Goal: Task Accomplishment & Management: Manage account settings

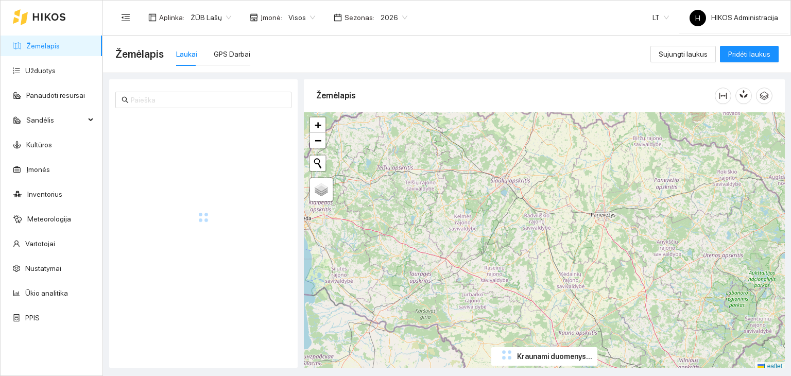
click at [214, 21] on span "ŽŪB Lašų" at bounding box center [210, 17] width 41 height 15
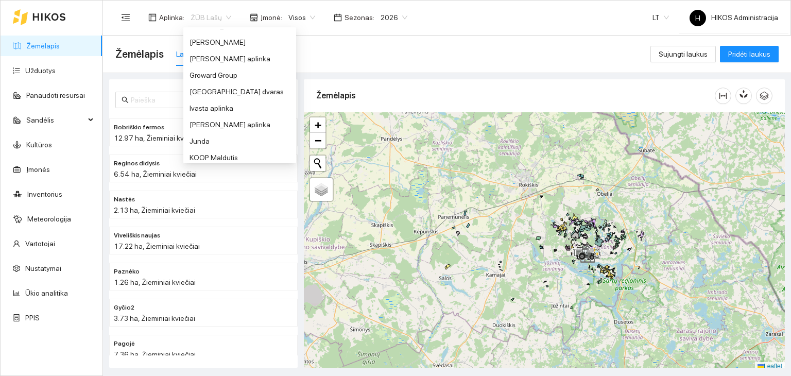
scroll to position [205, 0]
click at [226, 85] on div "Groward Group" at bounding box center [239, 79] width 113 height 16
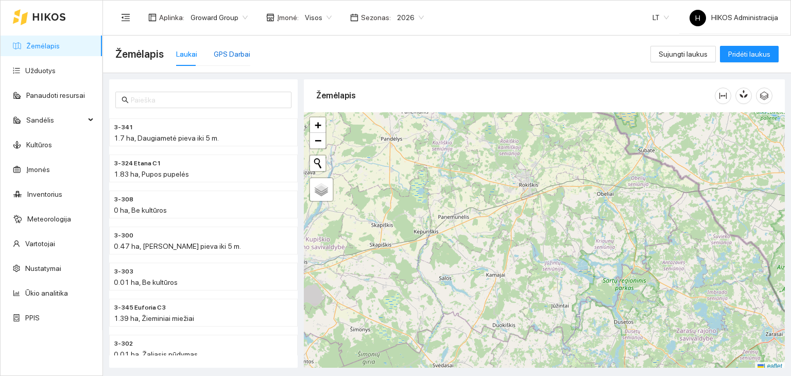
click at [232, 54] on div "GPS Darbai" at bounding box center [232, 53] width 37 height 11
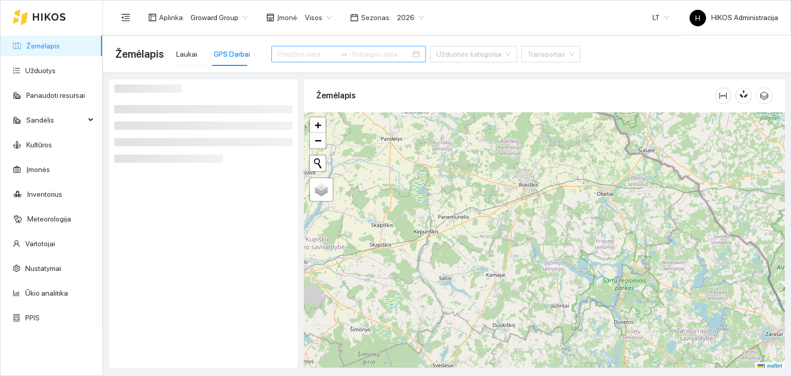
click at [305, 55] on input at bounding box center [306, 53] width 58 height 11
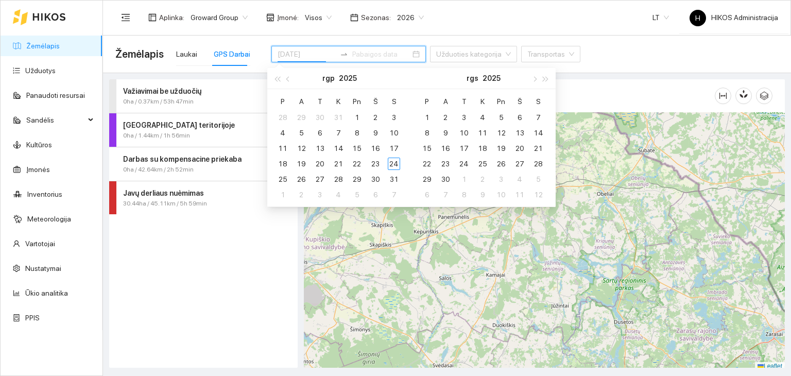
type input "[DATE]"
click at [233, 194] on div "Javų derliaus nuėmimas" at bounding box center [186, 192] width 126 height 11
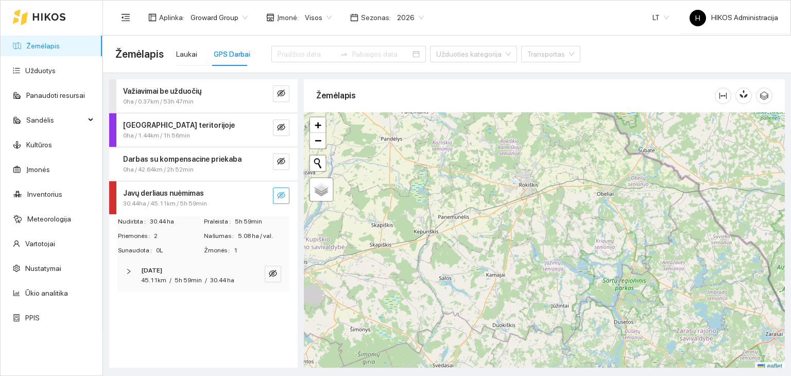
click at [279, 196] on icon "eye-invisible" at bounding box center [281, 194] width 8 height 7
click at [267, 193] on button "button" at bounding box center [260, 195] width 16 height 16
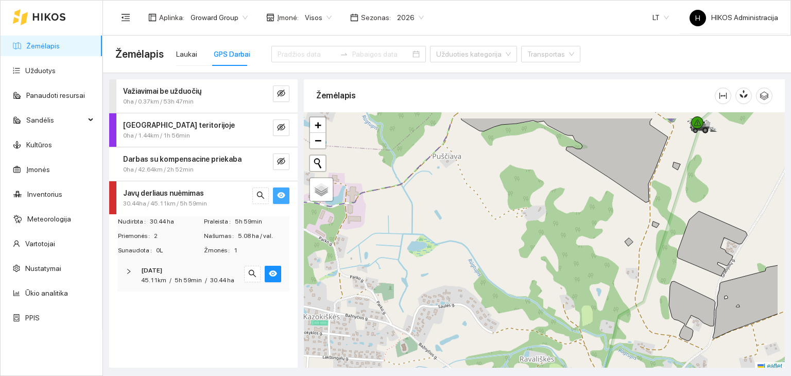
scroll to position [3, 0]
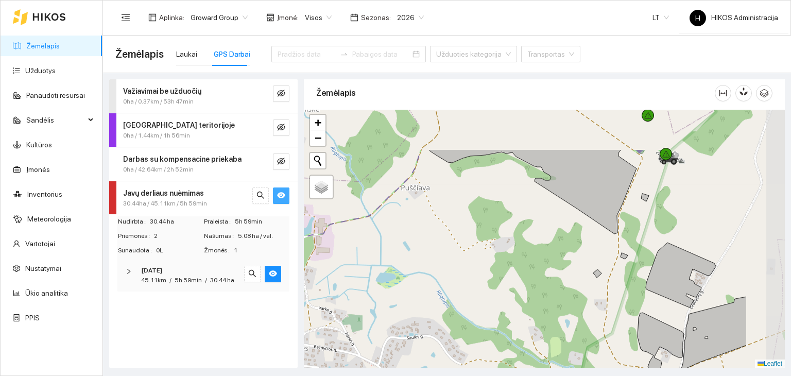
drag, startPoint x: 616, startPoint y: 183, endPoint x: 529, endPoint y: 248, distance: 108.9
click at [529, 248] on div at bounding box center [544, 239] width 481 height 258
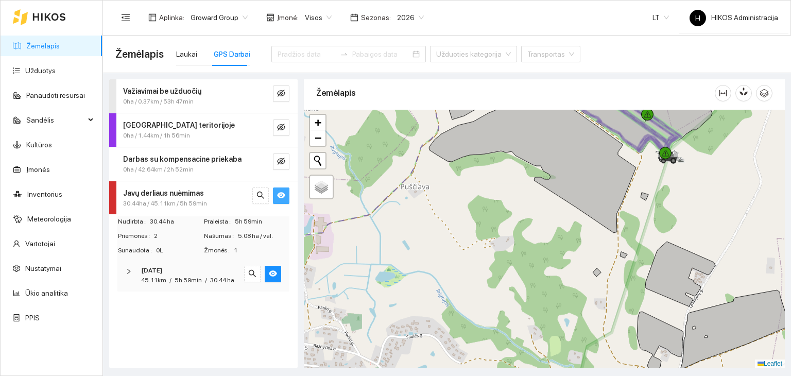
drag, startPoint x: 493, startPoint y: 286, endPoint x: 479, endPoint y: 300, distance: 18.9
click at [479, 300] on div at bounding box center [544, 239] width 481 height 258
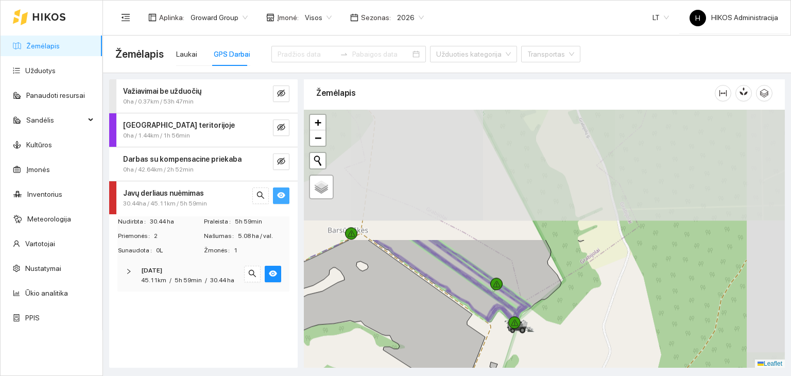
drag, startPoint x: 510, startPoint y: 227, endPoint x: 372, endPoint y: 383, distance: 208.2
click at [372, 375] on html "Žemėlapis Užduotys Panaudoti resursai Sandėlis Kultūros Įmonės Inventorius Mete…" at bounding box center [395, 188] width 791 height 376
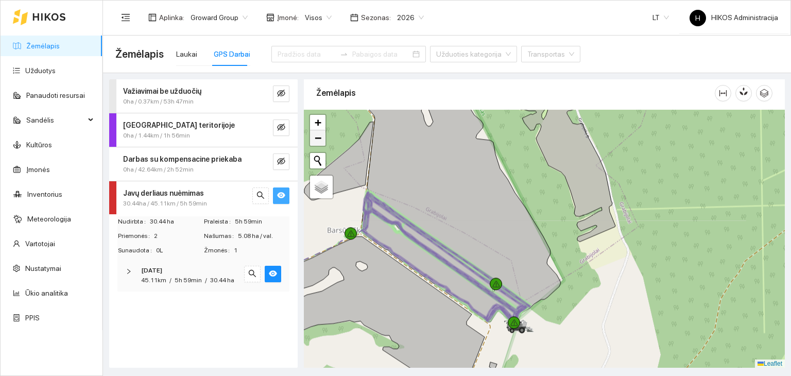
click at [317, 145] on link "−" at bounding box center [317, 137] width 15 height 15
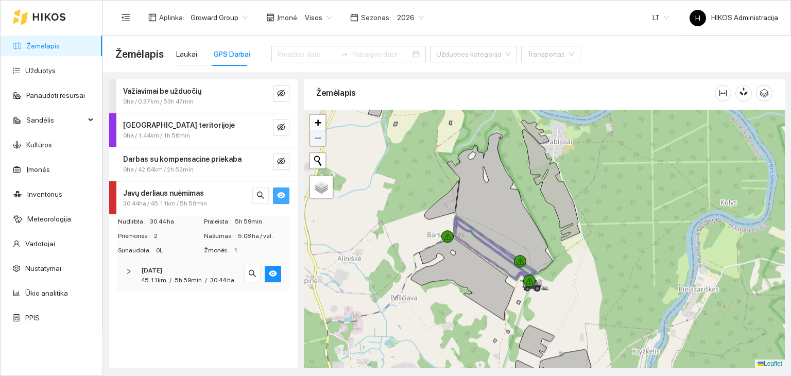
click at [317, 142] on span "−" at bounding box center [317, 137] width 7 height 13
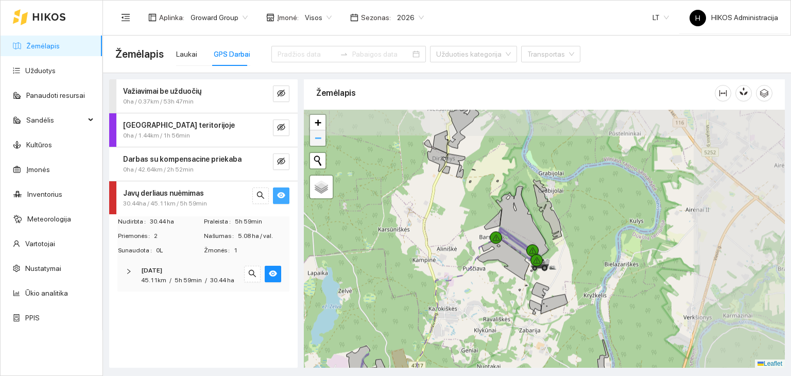
click at [317, 142] on span "−" at bounding box center [317, 137] width 7 height 13
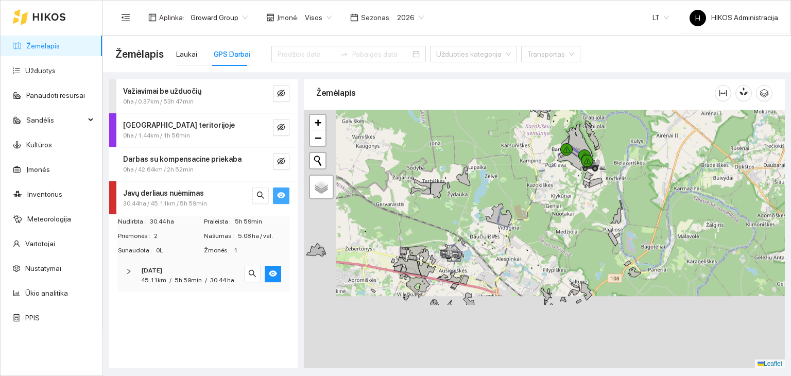
drag, startPoint x: 498, startPoint y: 272, endPoint x: 560, endPoint y: 127, distance: 158.2
click at [560, 127] on div at bounding box center [544, 239] width 481 height 258
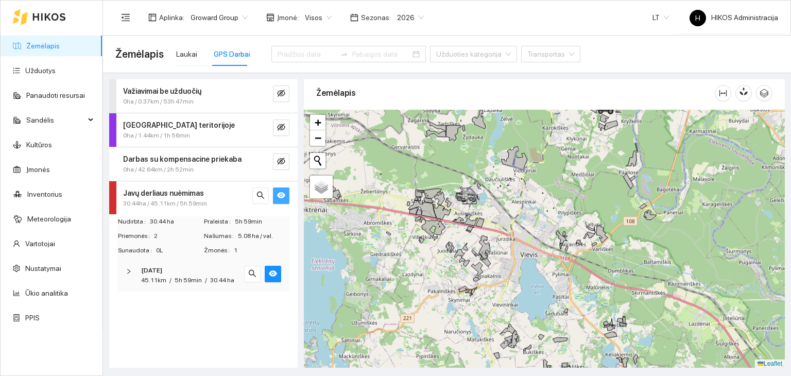
click at [531, 143] on div at bounding box center [544, 239] width 481 height 258
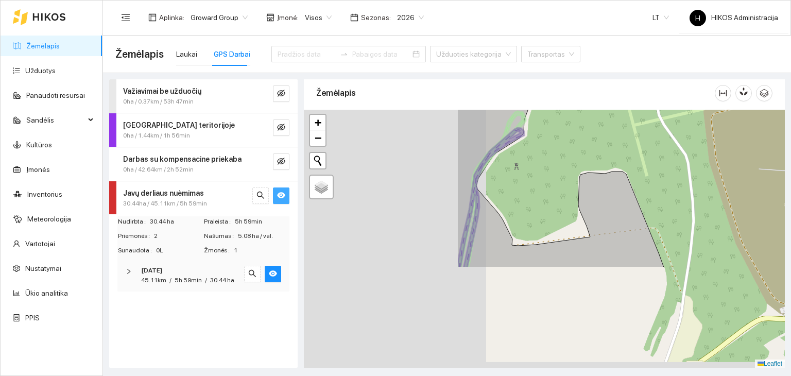
drag, startPoint x: 400, startPoint y: 218, endPoint x: 608, endPoint y: 85, distance: 246.6
click at [608, 85] on div "Žemėlapis" at bounding box center [544, 221] width 481 height 288
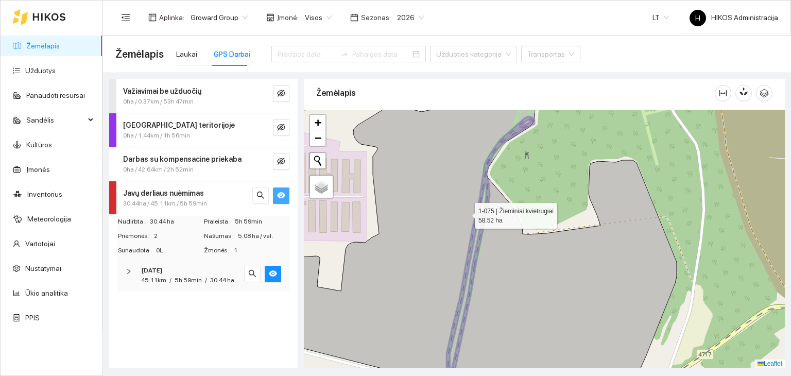
click at [452, 207] on icon at bounding box center [467, 238] width 417 height 311
click at [182, 58] on div "Laukai" at bounding box center [186, 53] width 21 height 11
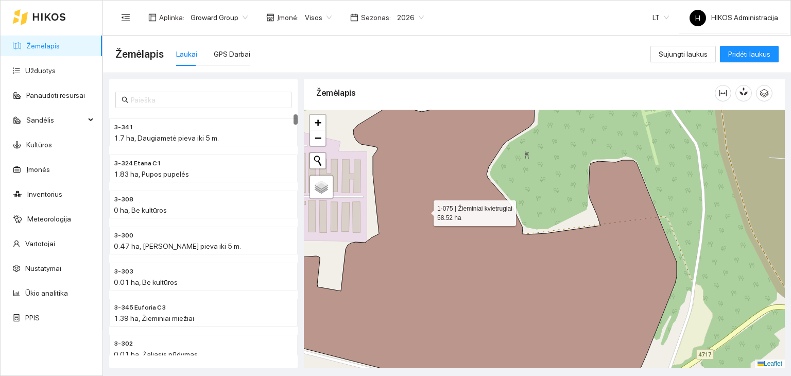
click at [424, 210] on icon at bounding box center [467, 238] width 417 height 313
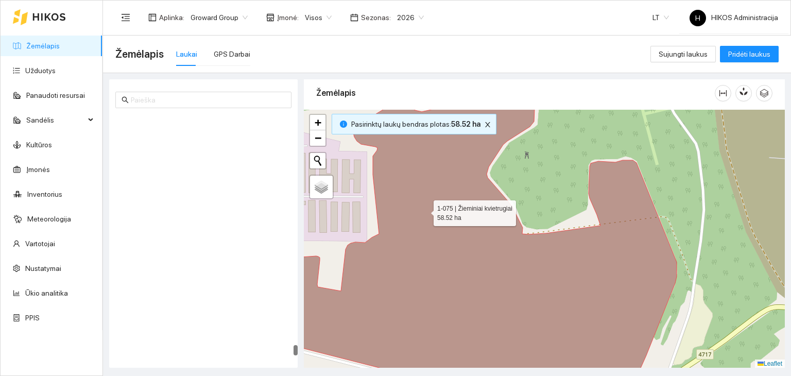
scroll to position [18406, 0]
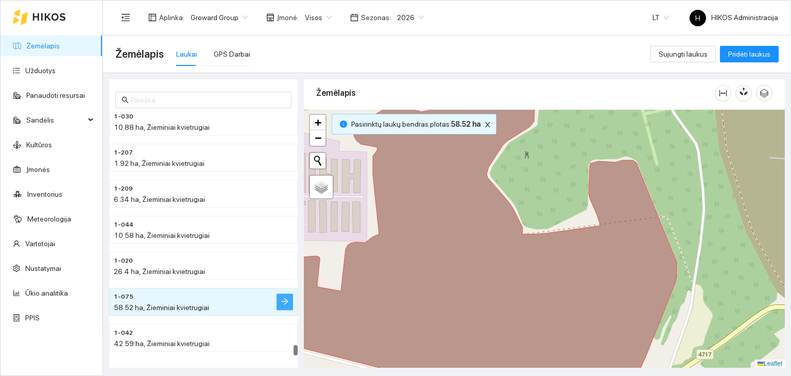
click at [284, 297] on icon "arrow-right" at bounding box center [285, 301] width 8 height 8
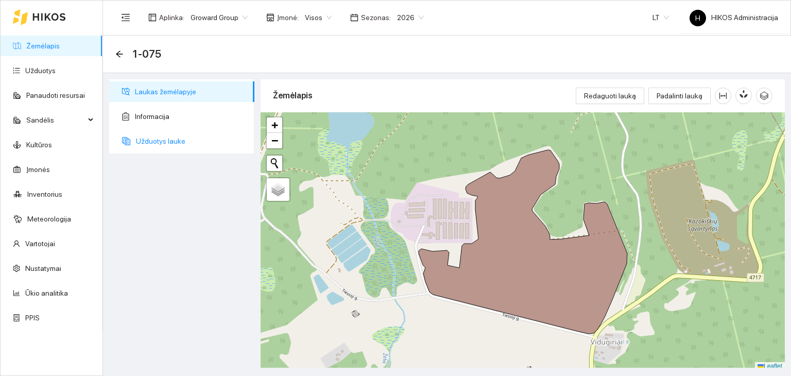
click at [185, 141] on span "Užduotys lauke" at bounding box center [191, 141] width 110 height 21
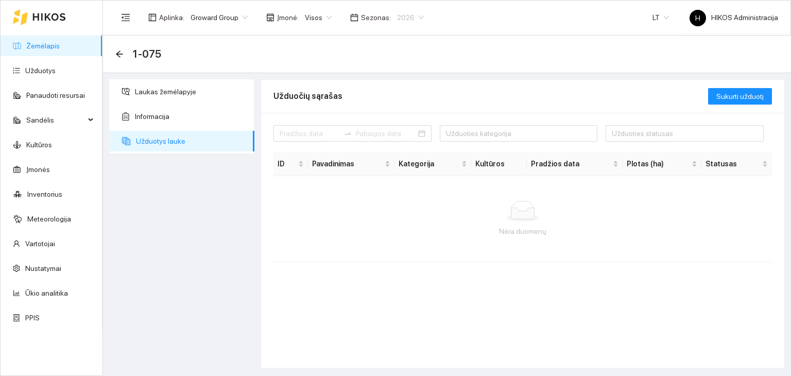
click at [410, 13] on span "2026" at bounding box center [410, 17] width 27 height 15
click at [392, 116] on div "2025" at bounding box center [402, 119] width 26 height 11
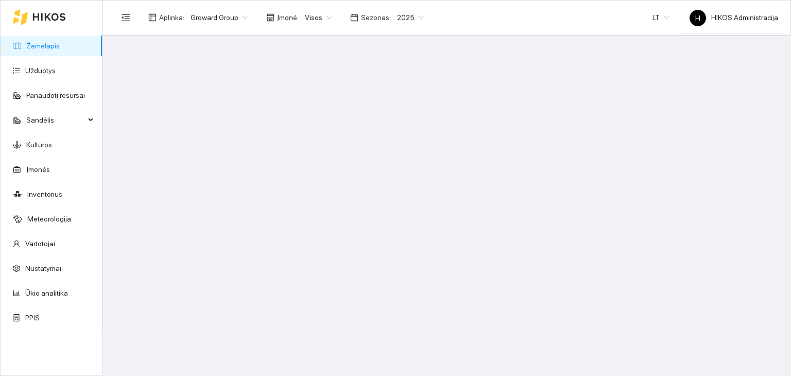
click at [60, 42] on link "Žemėlapis" at bounding box center [42, 46] width 33 height 8
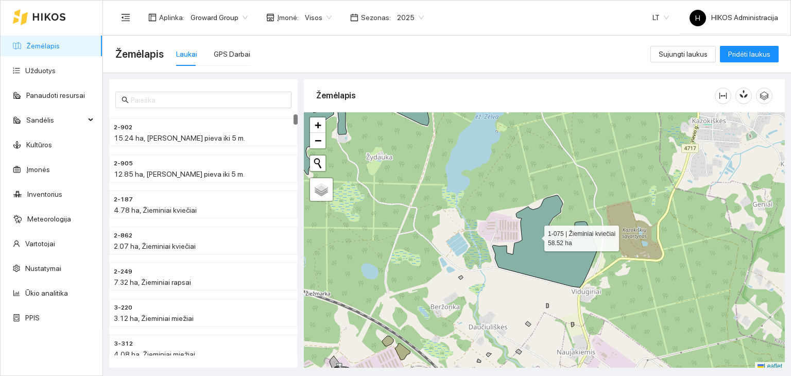
click at [535, 235] on icon at bounding box center [544, 241] width 104 height 92
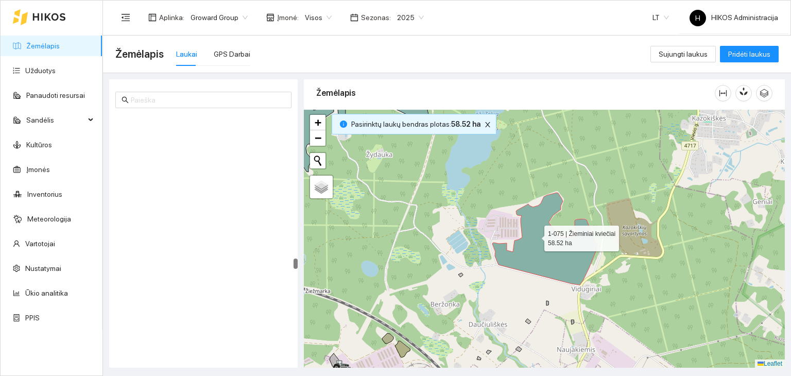
scroll to position [11713, 0]
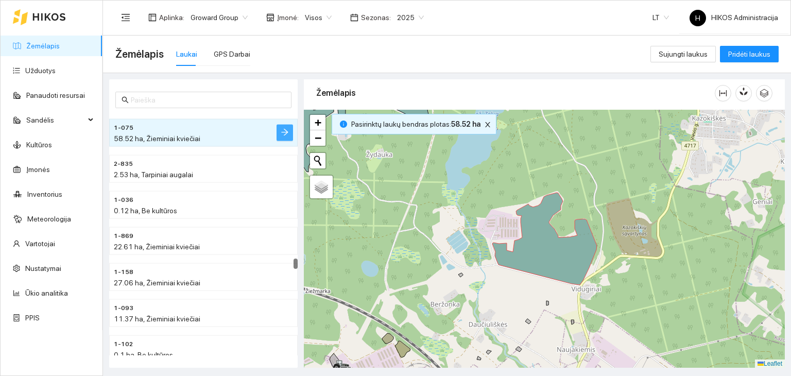
click at [287, 132] on icon "arrow-right" at bounding box center [284, 132] width 7 height 7
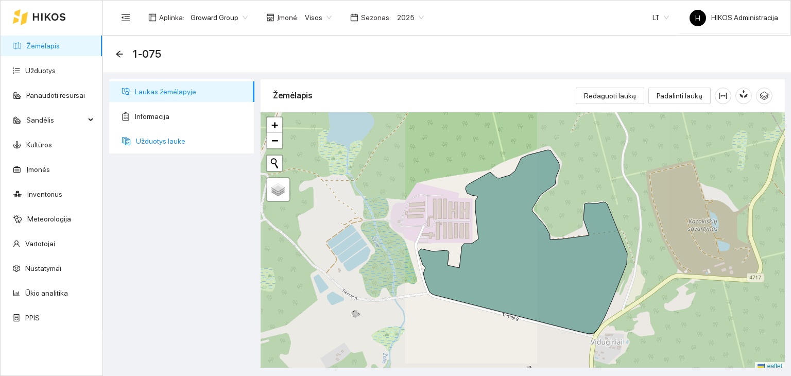
click at [179, 142] on span "Užduotys lauke" at bounding box center [191, 141] width 110 height 21
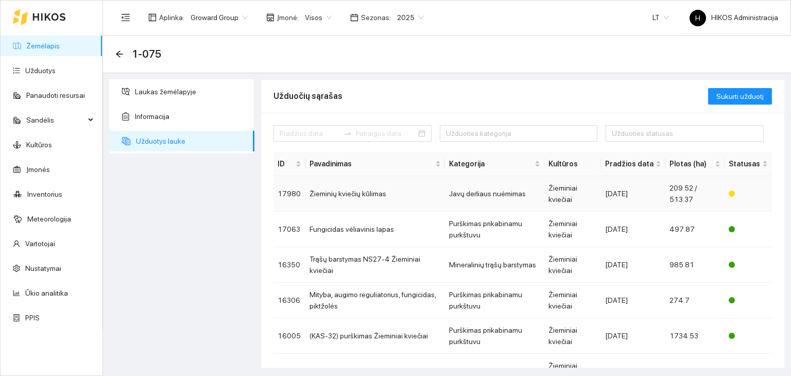
click at [373, 195] on td "Žieminių kviečių kūlimas" at bounding box center [374, 194] width 139 height 36
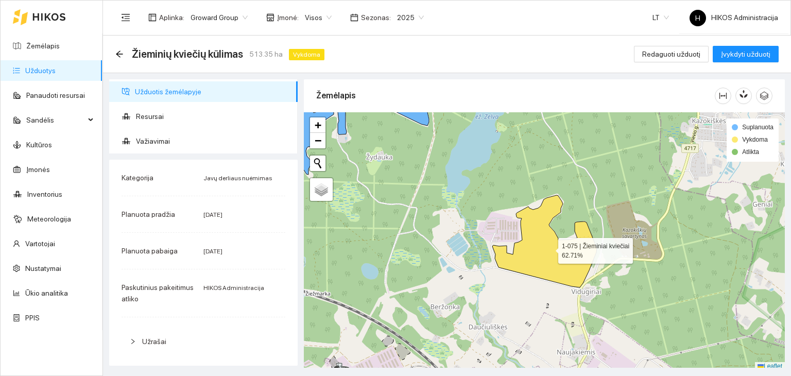
click at [534, 247] on icon at bounding box center [544, 241] width 104 height 92
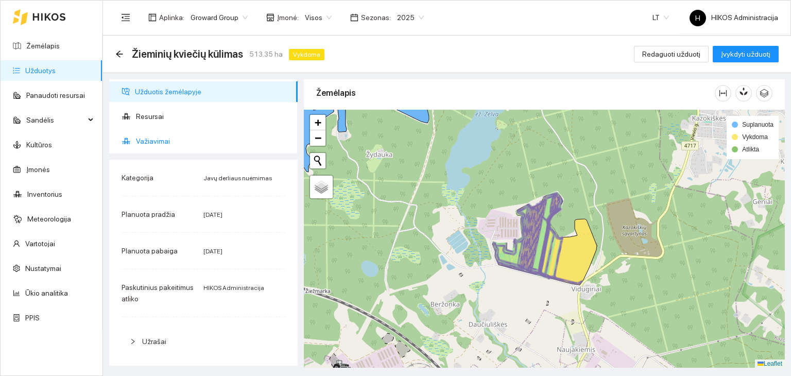
click at [216, 143] on span "Važiavimai" at bounding box center [212, 141] width 153 height 21
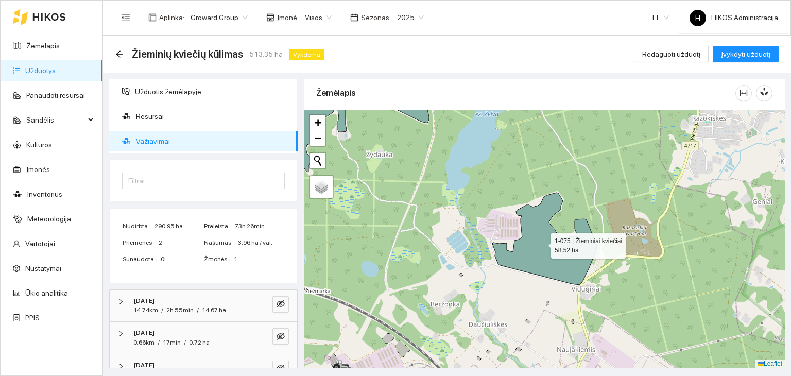
click at [541, 242] on icon at bounding box center [544, 239] width 104 height 92
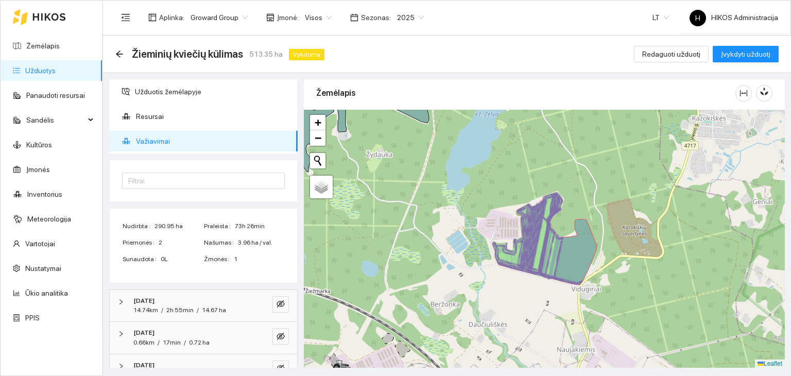
scroll to position [181, 0]
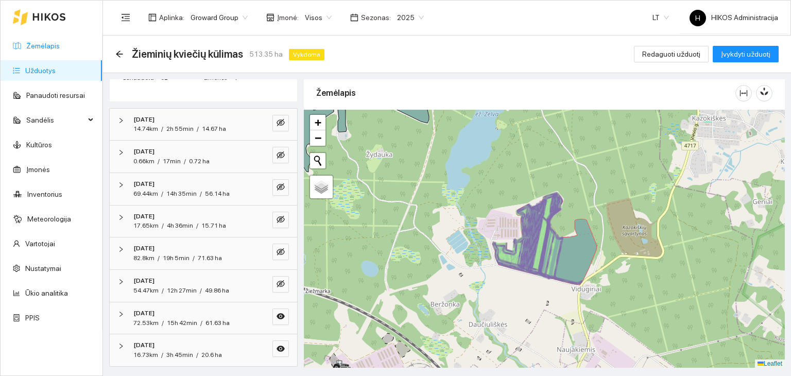
click at [60, 43] on link "Žemėlapis" at bounding box center [42, 46] width 33 height 8
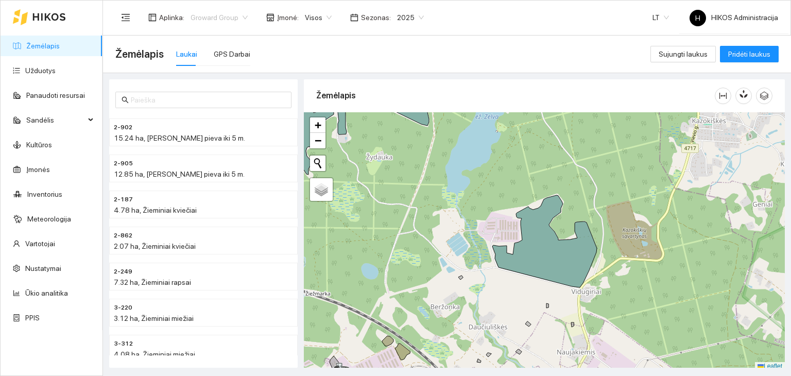
click at [230, 13] on span "Groward Group" at bounding box center [218, 17] width 57 height 15
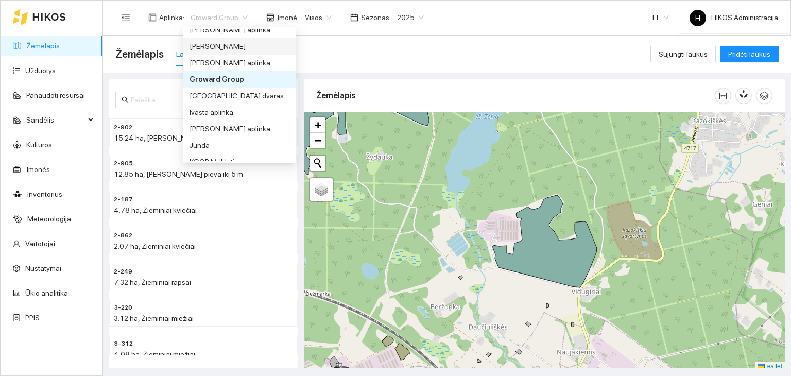
click at [234, 54] on div "[PERSON_NAME]" at bounding box center [239, 46] width 113 height 16
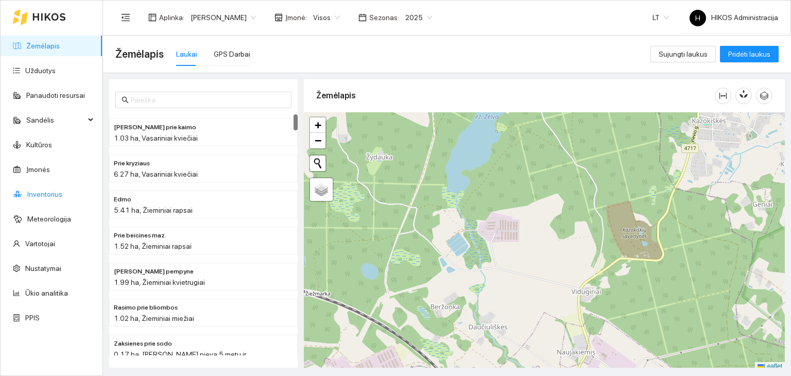
click at [61, 193] on link "Inventorius" at bounding box center [44, 194] width 35 height 8
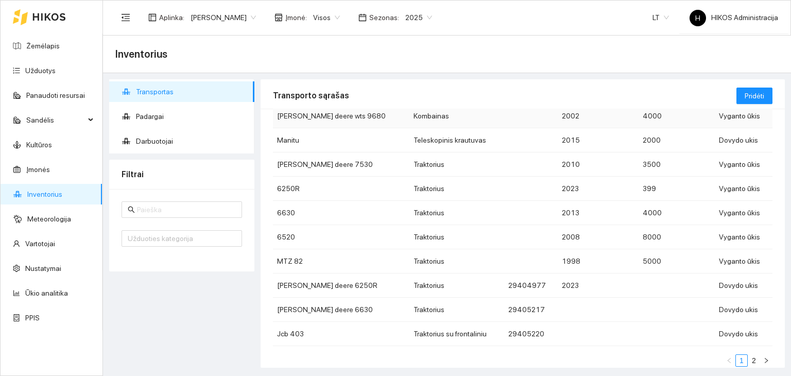
scroll to position [69, 0]
click at [409, 283] on td "Traktorius" at bounding box center [456, 286] width 95 height 24
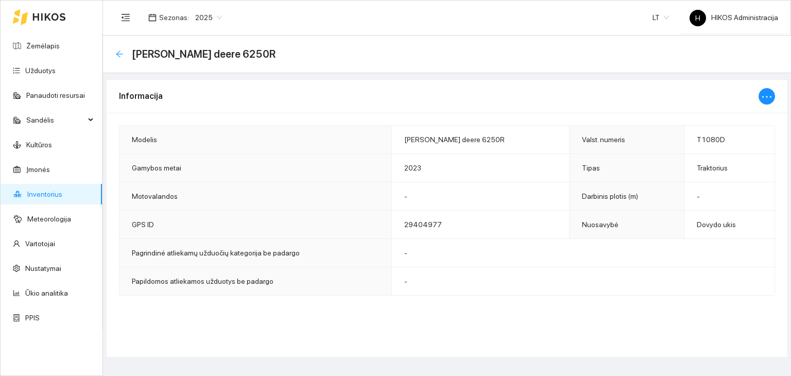
click at [119, 55] on icon "arrow-left" at bounding box center [119, 54] width 8 height 8
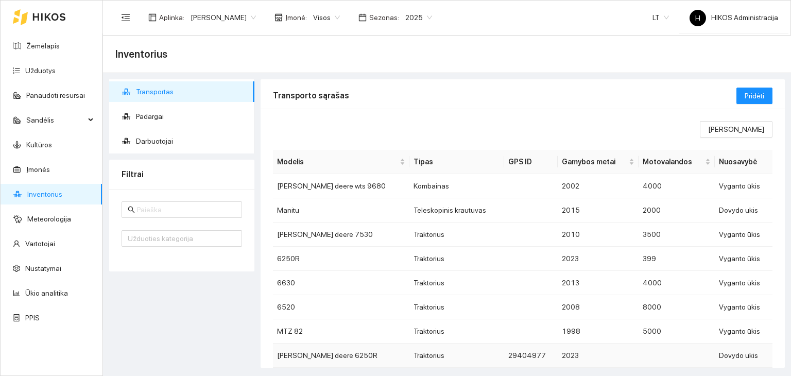
click at [354, 357] on td "[PERSON_NAME] deere 6250R" at bounding box center [341, 355] width 136 height 24
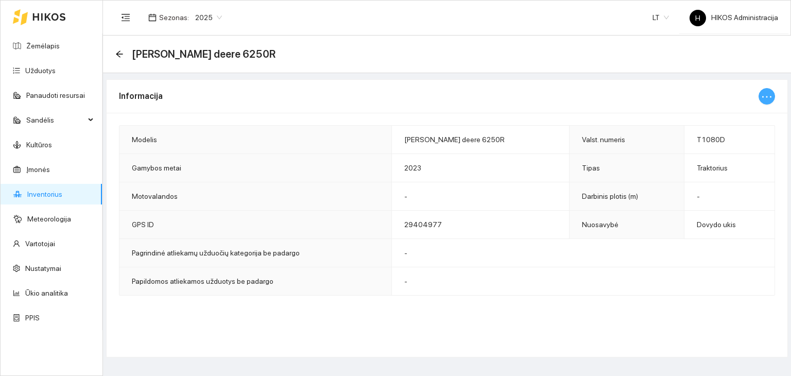
click at [762, 92] on icon "ellipsis" at bounding box center [766, 97] width 12 height 12
click at [747, 114] on span "Keisti informaciją" at bounding box center [744, 116] width 53 height 11
type input "[PERSON_NAME] deere 6250R"
type input "T1080D"
type input "2023"
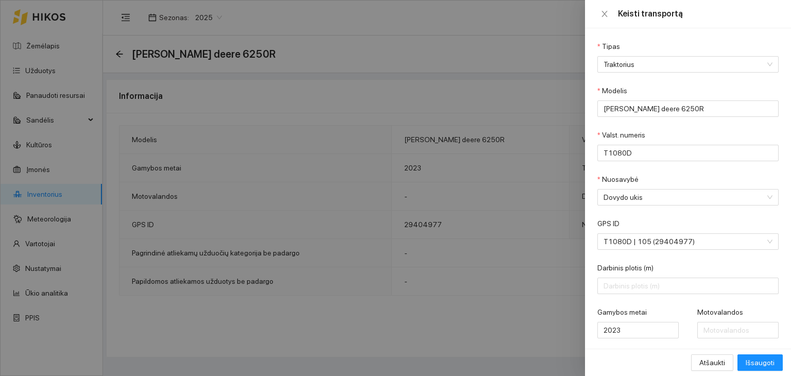
click at [66, 52] on div at bounding box center [395, 188] width 791 height 376
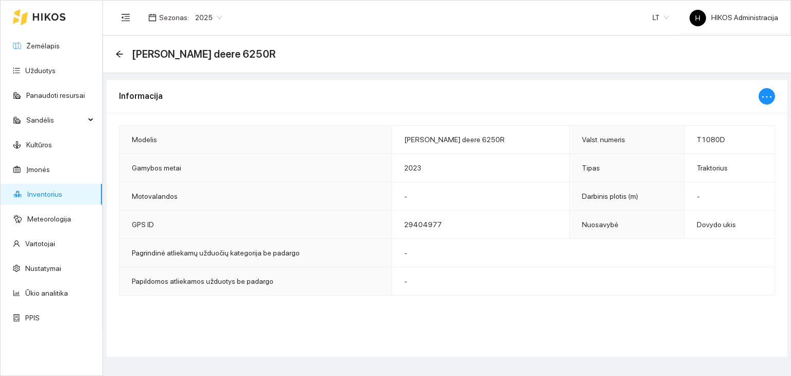
click at [60, 50] on link "Žemėlapis" at bounding box center [42, 46] width 33 height 8
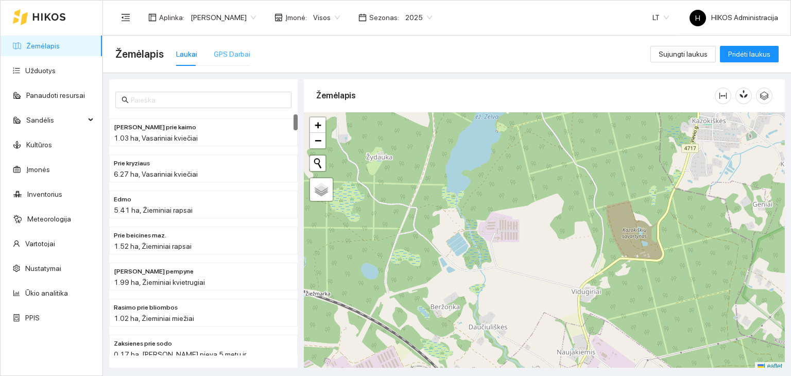
click at [223, 62] on div "GPS Darbai" at bounding box center [232, 54] width 37 height 24
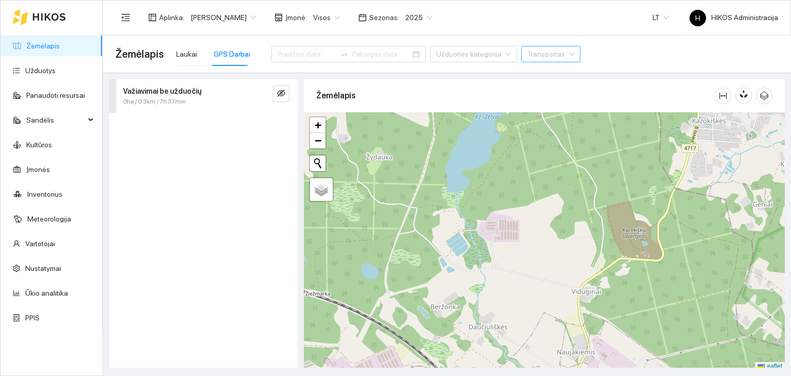
click at [527, 50] on input "search" at bounding box center [547, 53] width 40 height 15
type input "625"
click at [518, 75] on div "[PERSON_NAME] deere 6250R" at bounding box center [549, 74] width 100 height 11
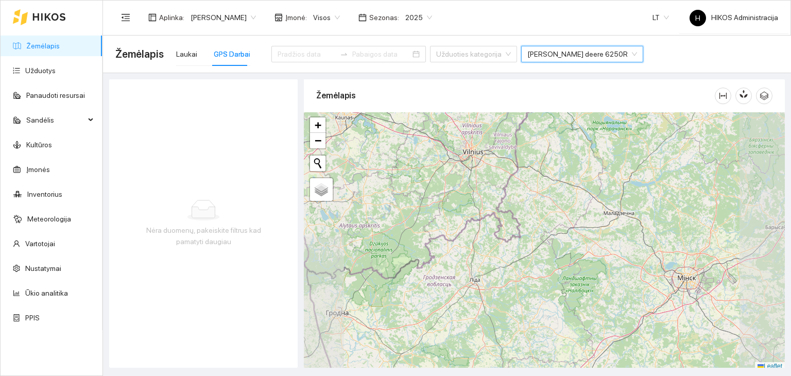
scroll to position [3, 0]
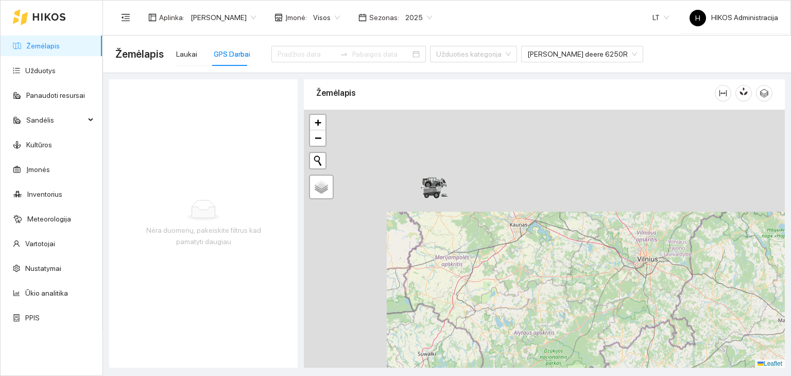
drag, startPoint x: 427, startPoint y: 130, endPoint x: 692, endPoint y: 276, distance: 302.7
click at [692, 276] on div at bounding box center [544, 239] width 481 height 258
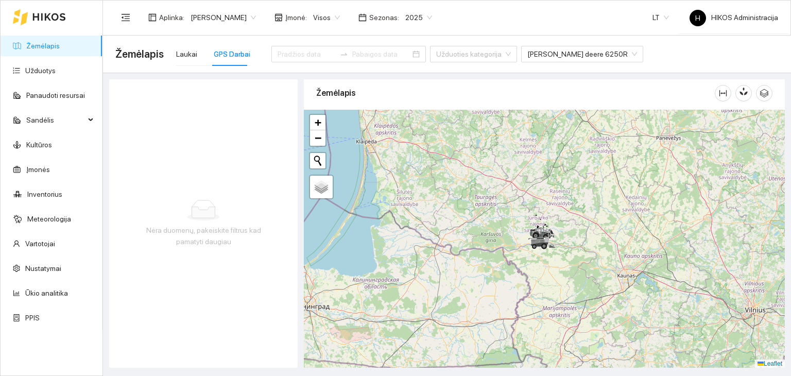
click at [562, 248] on div at bounding box center [544, 239] width 481 height 258
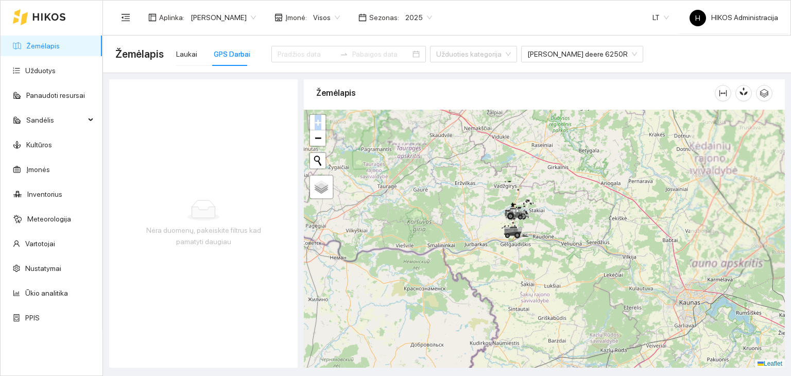
click at [562, 248] on div at bounding box center [544, 239] width 481 height 258
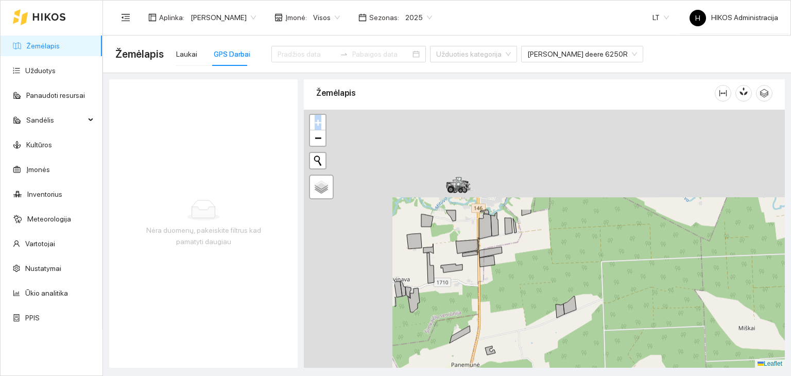
drag, startPoint x: 375, startPoint y: 169, endPoint x: 566, endPoint y: 320, distance: 243.0
click at [566, 320] on div at bounding box center [544, 239] width 481 height 258
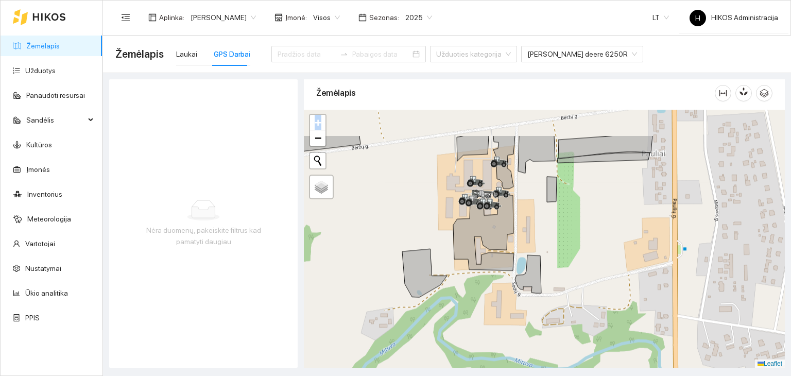
drag, startPoint x: 504, startPoint y: 142, endPoint x: 504, endPoint y: 196, distance: 53.5
click at [504, 196] on icon at bounding box center [505, 195] width 5 height 5
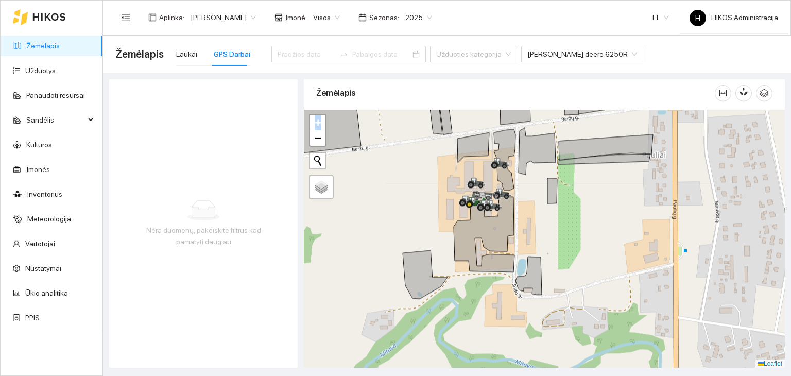
click at [136, 132] on div "Nėra duomenų, pakeiskite filtrus kad pamatyti daugiau" at bounding box center [203, 223] width 188 height 288
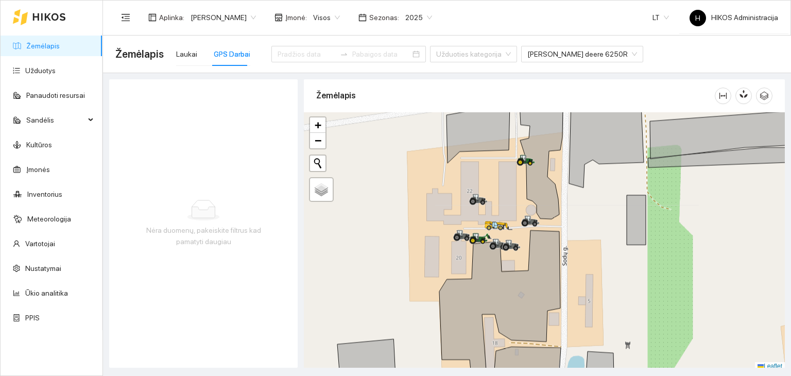
scroll to position [3, 0]
